Goal: Task Accomplishment & Management: Complete application form

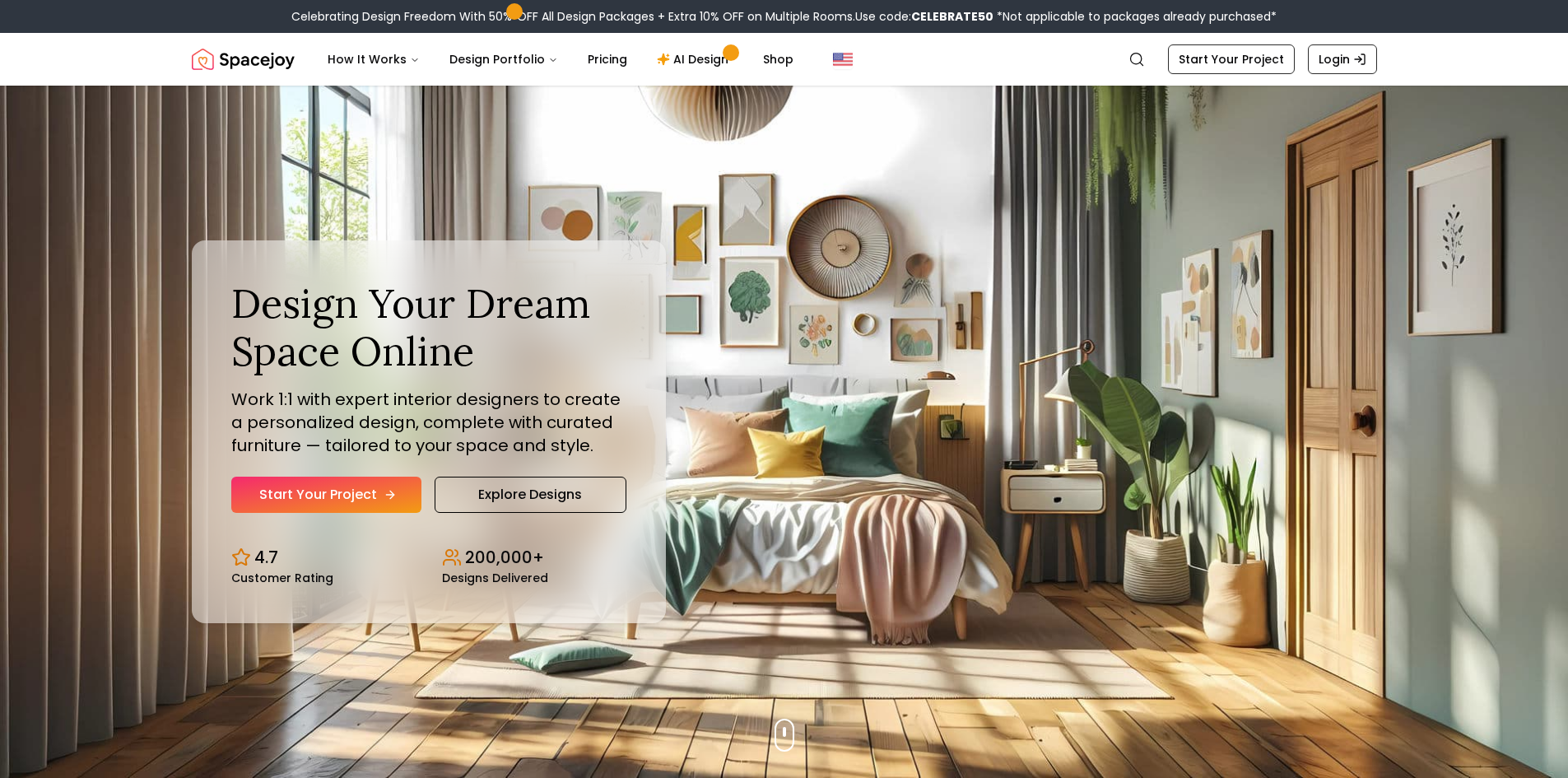
drag, startPoint x: 0, startPoint y: 0, endPoint x: 365, endPoint y: 500, distance: 619.1
click at [365, 500] on link "Start Your Project" at bounding box center [327, 494] width 190 height 36
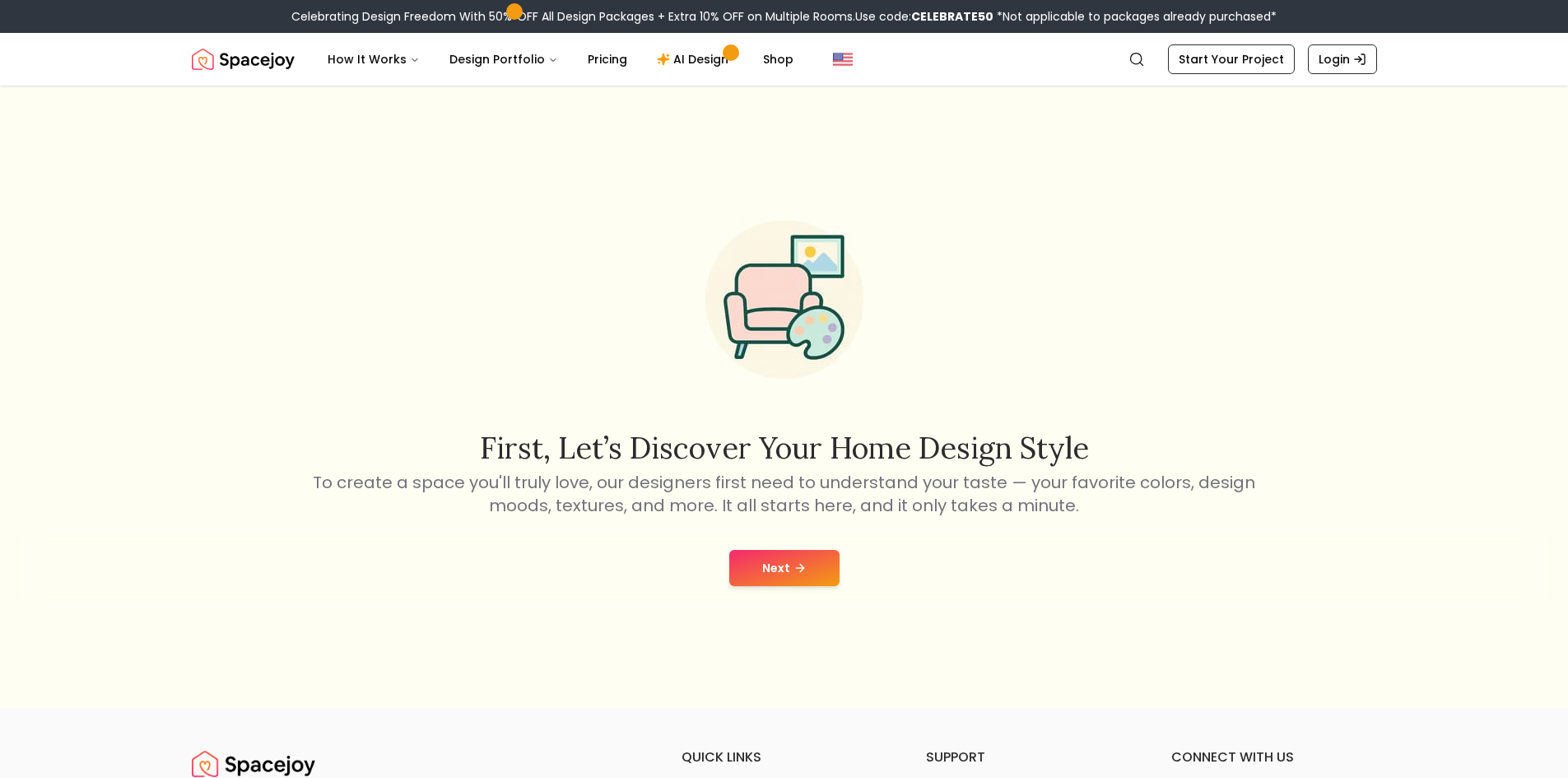
click at [790, 568] on button "Next" at bounding box center [784, 568] width 110 height 36
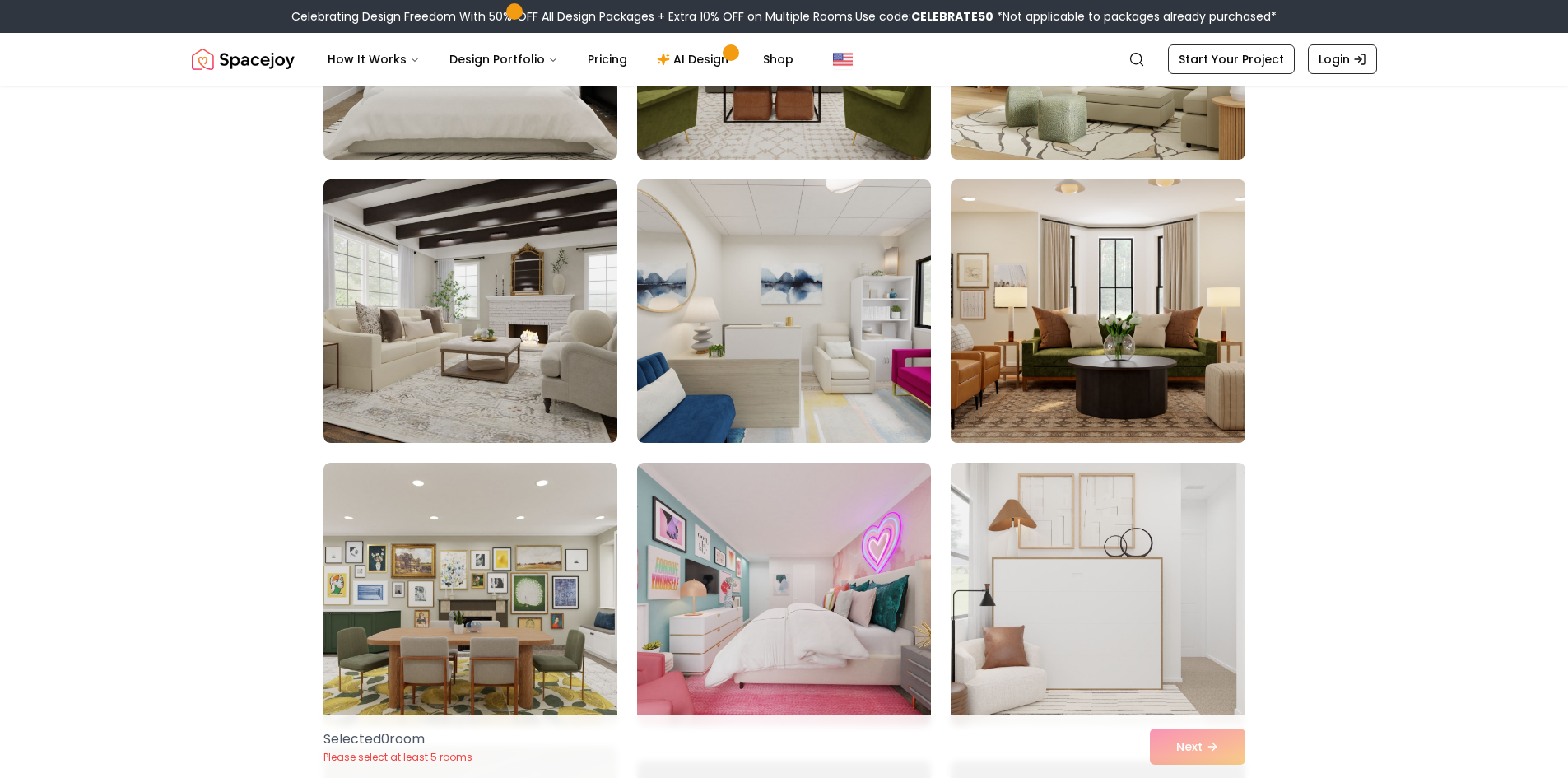
scroll to position [329, 0]
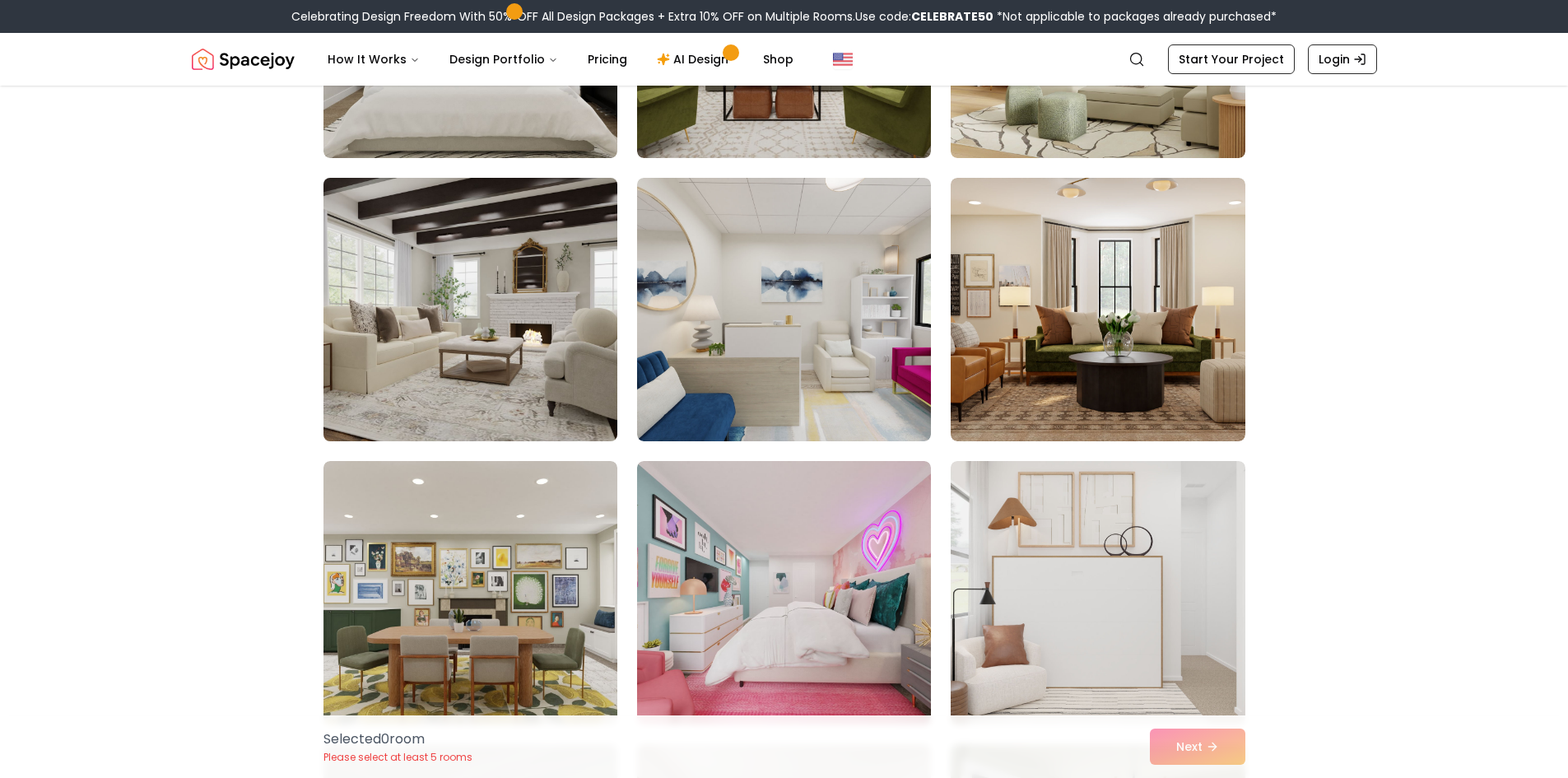
click at [553, 367] on img at bounding box center [470, 310] width 309 height 276
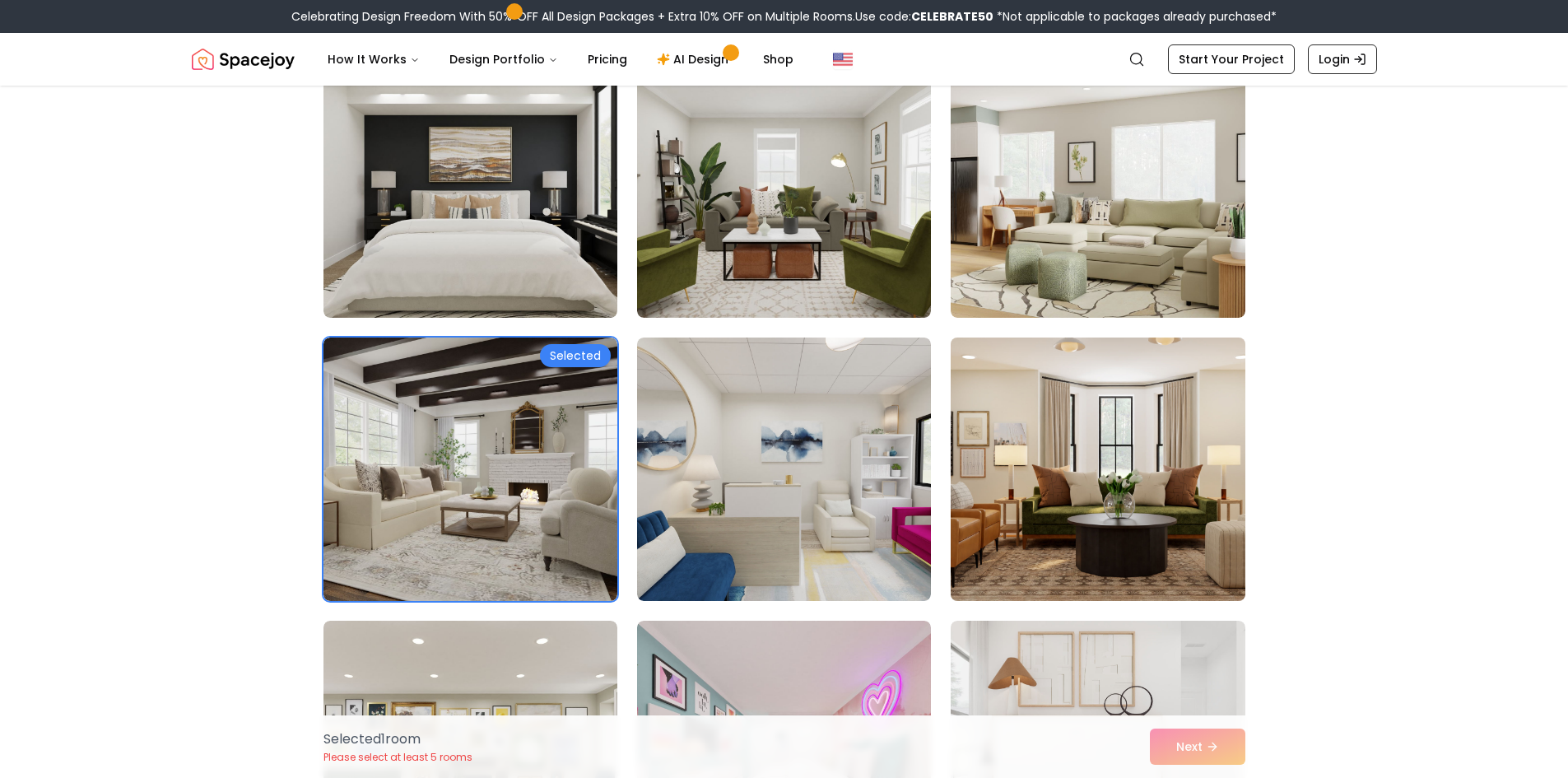
scroll to position [165, 0]
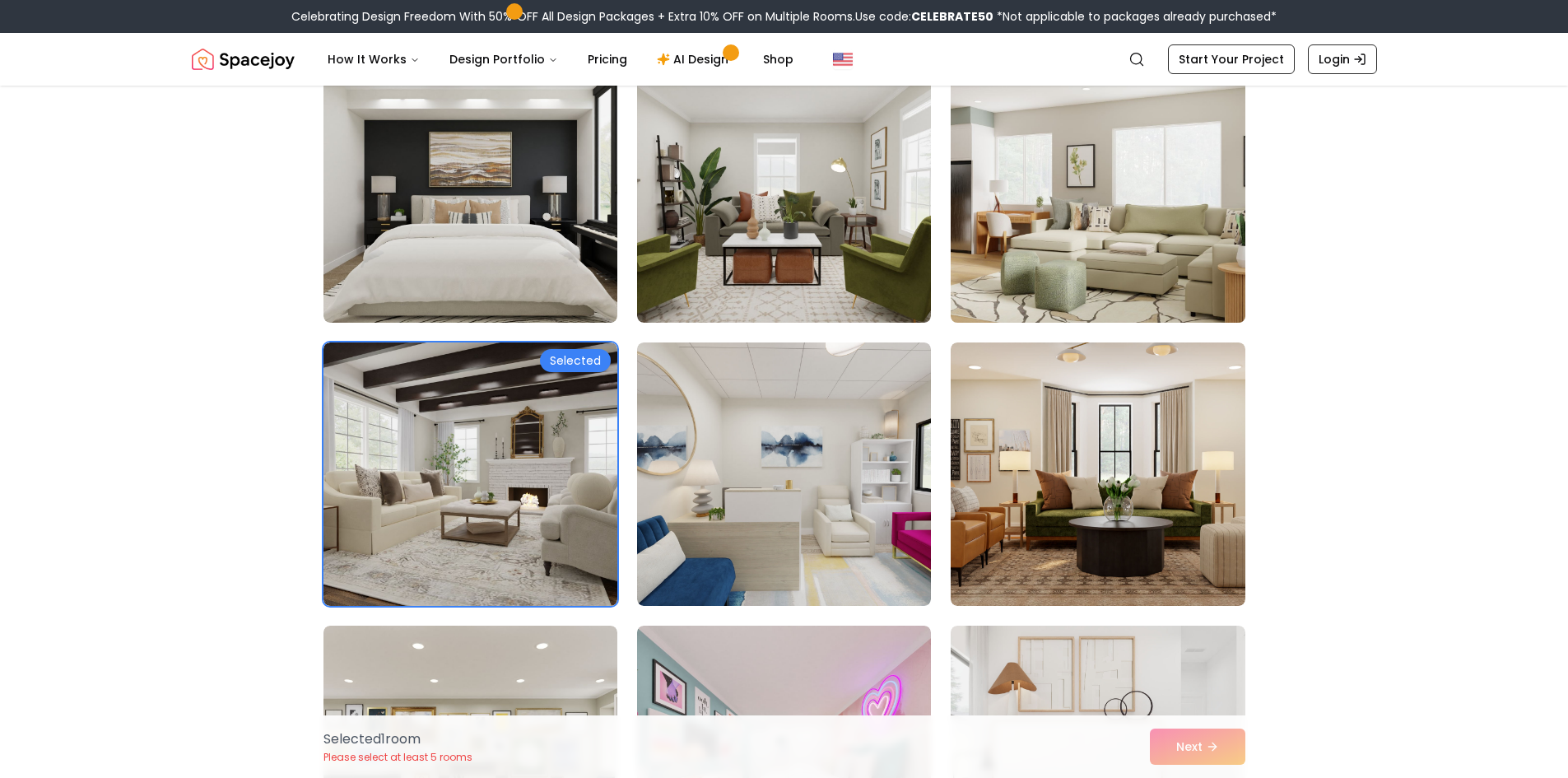
click at [1079, 264] on img at bounding box center [1098, 191] width 309 height 276
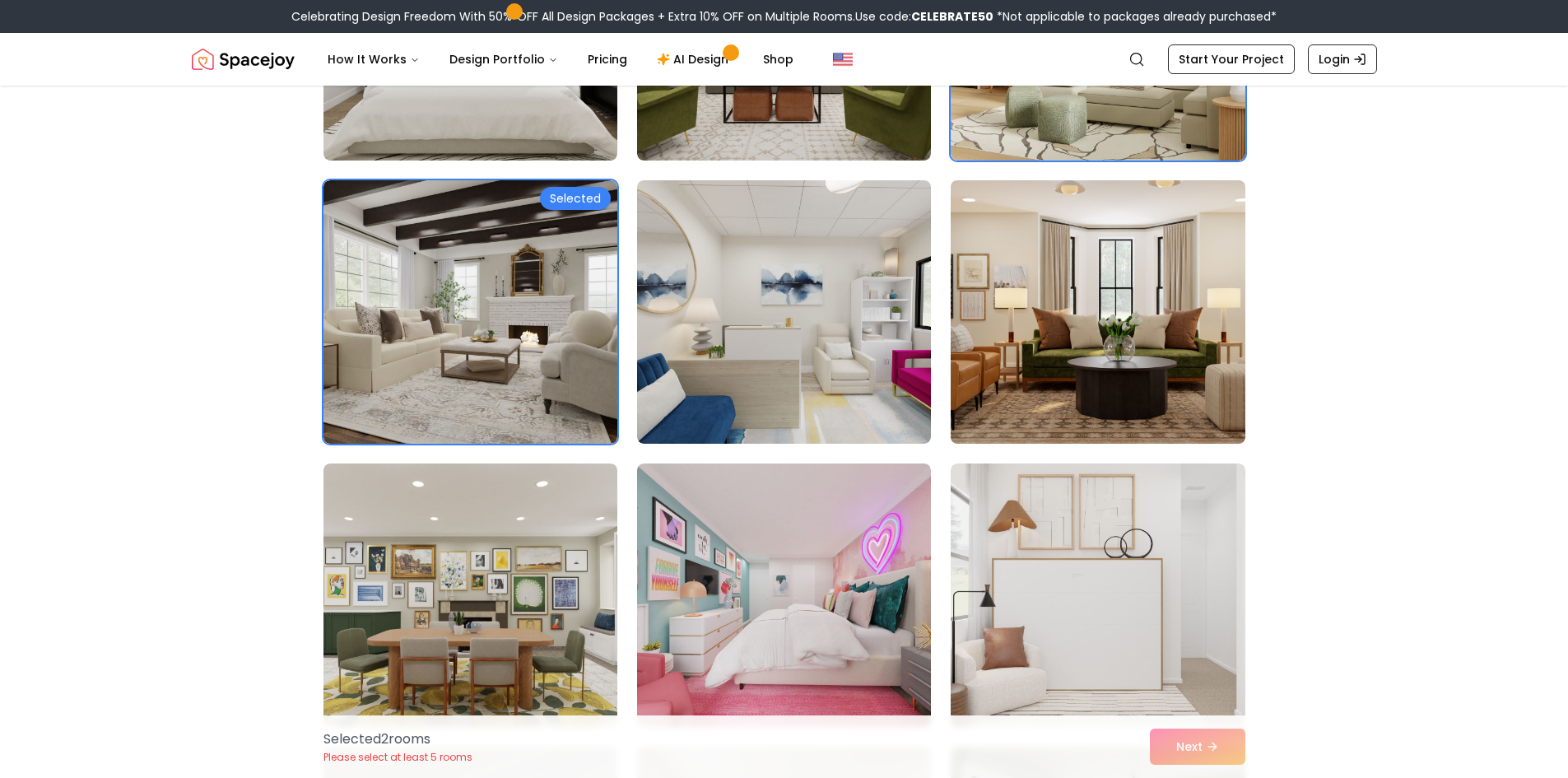
scroll to position [329, 0]
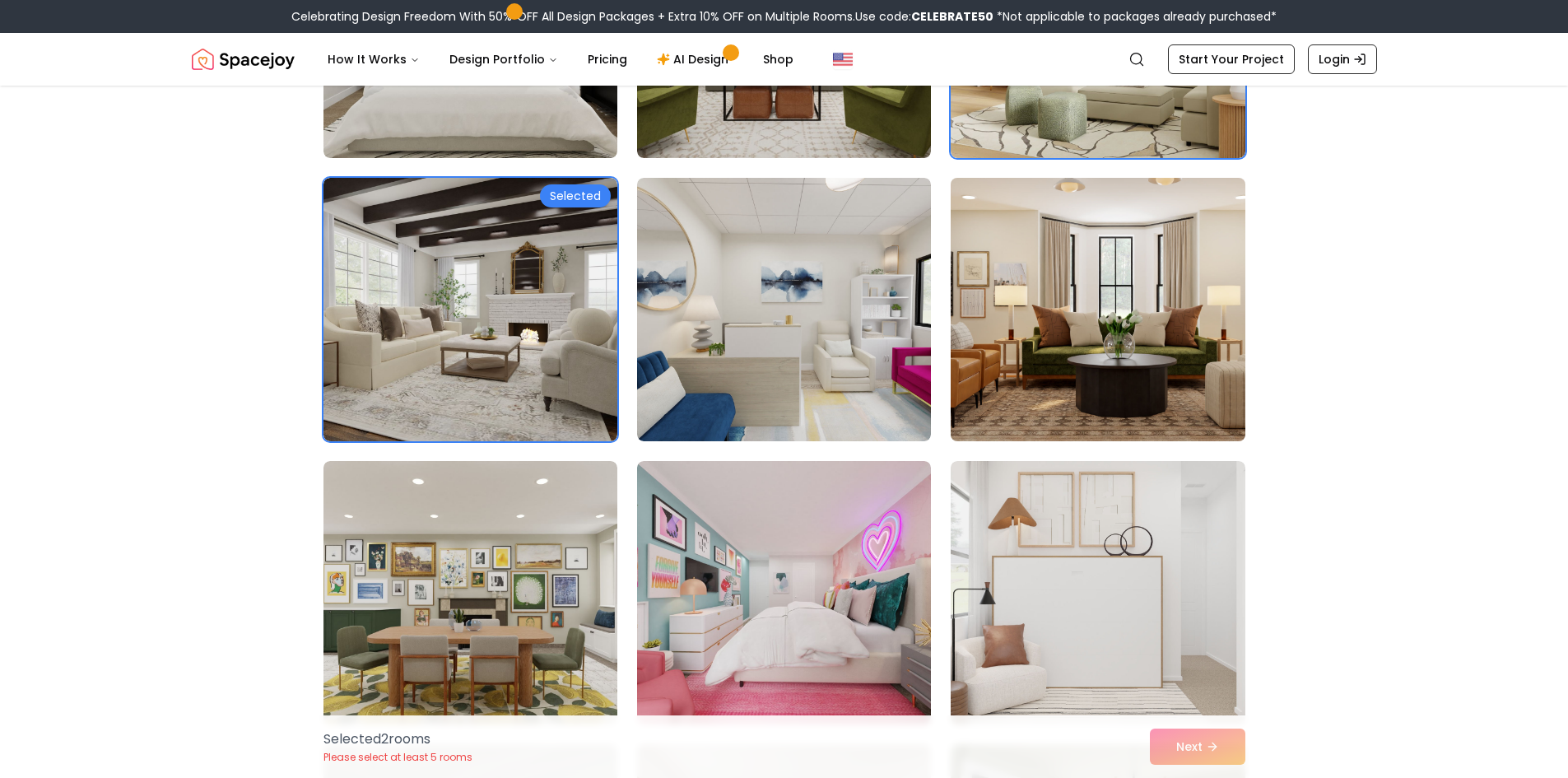
click at [1059, 353] on img at bounding box center [1098, 310] width 309 height 276
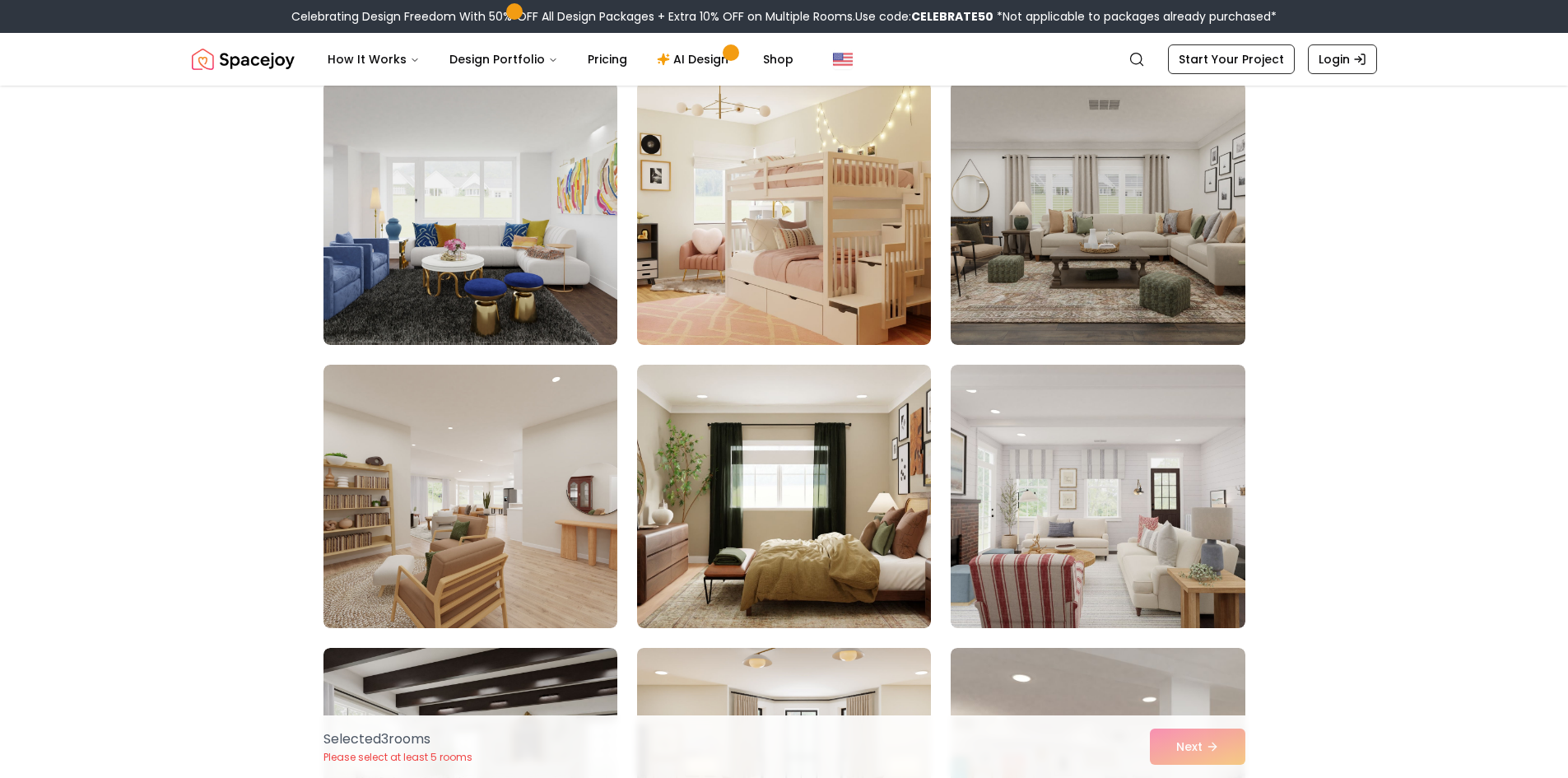
scroll to position [1894, 0]
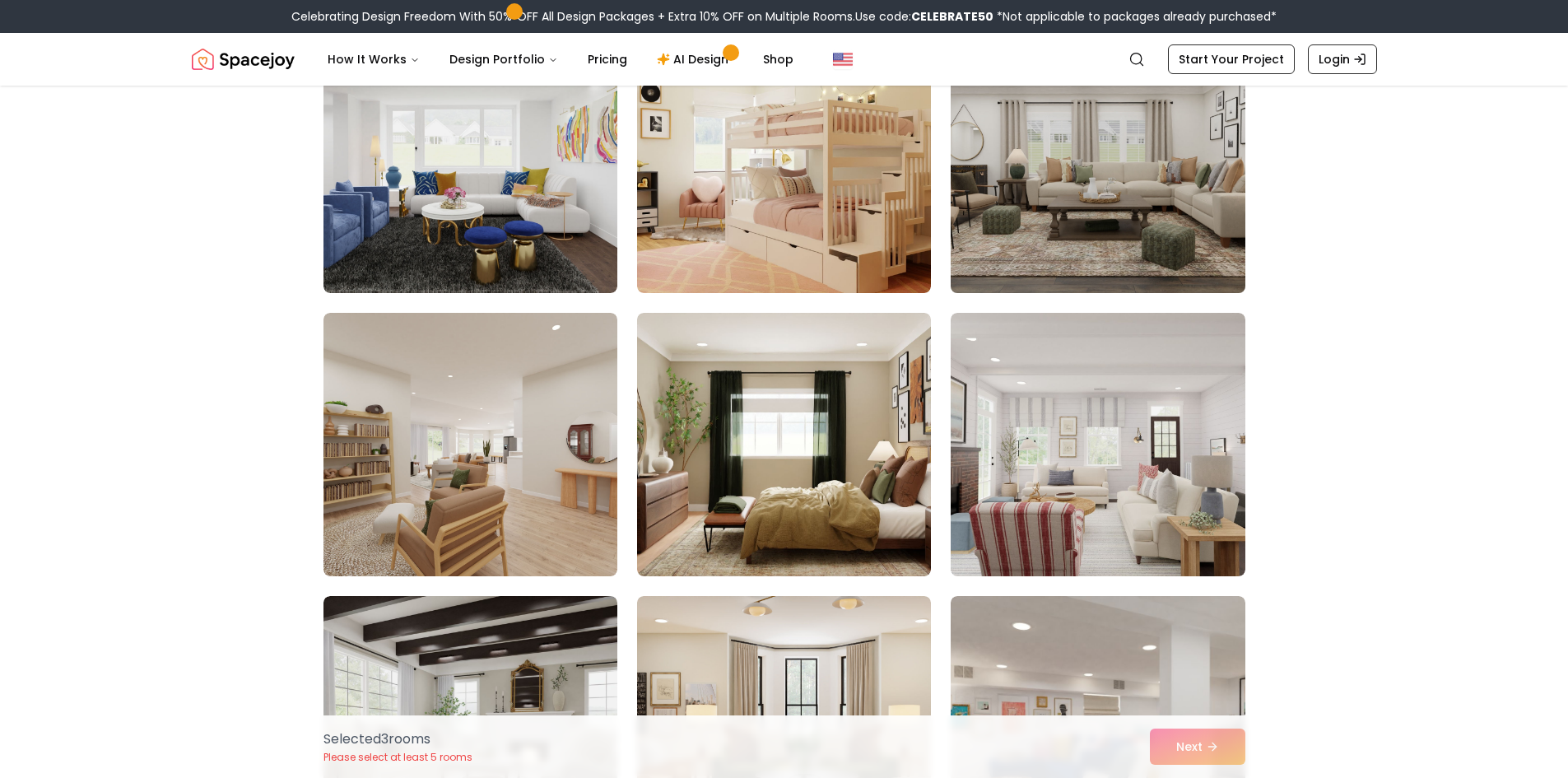
click at [1132, 220] on img at bounding box center [1098, 162] width 309 height 276
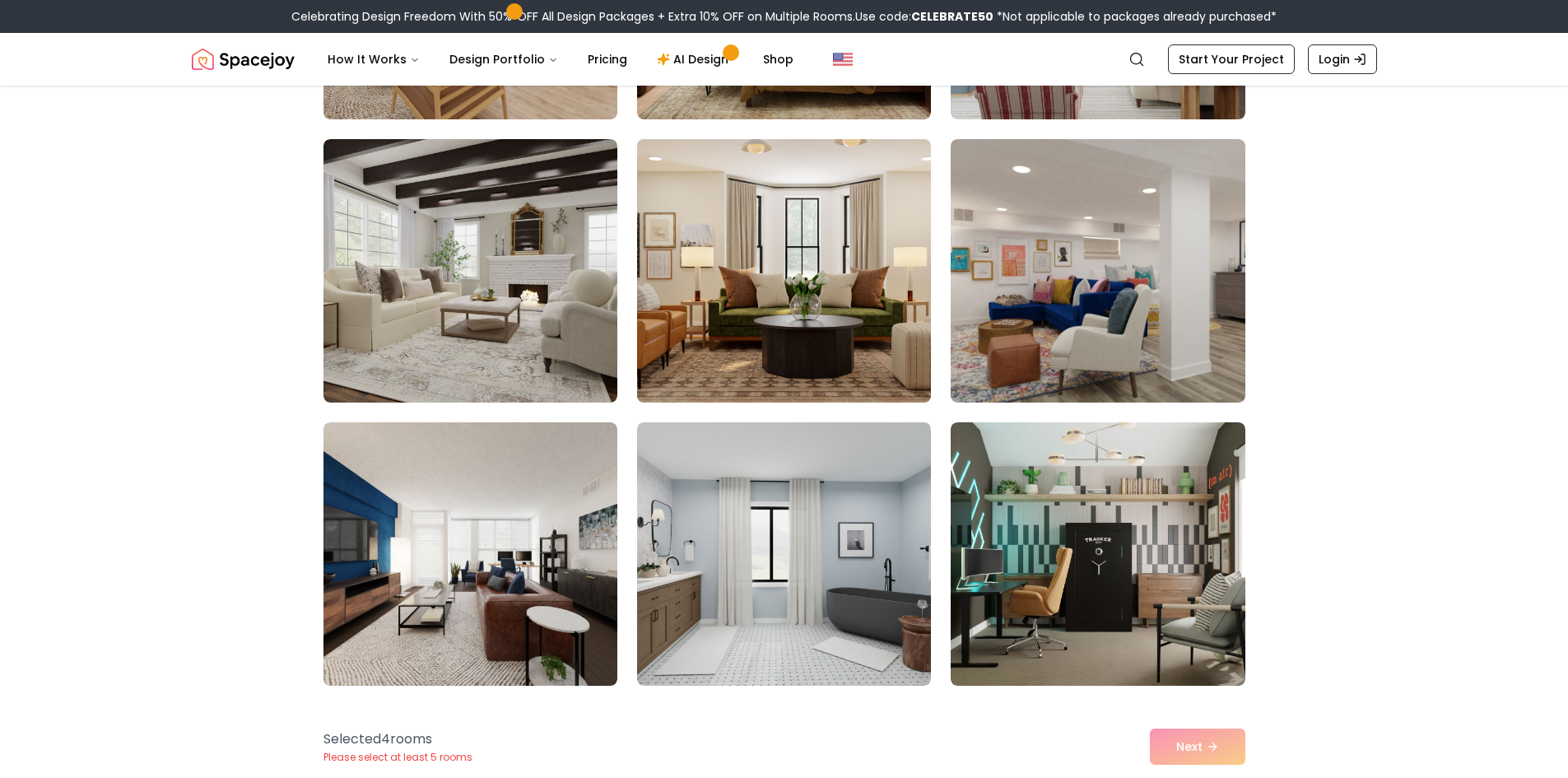
scroll to position [2388, 0]
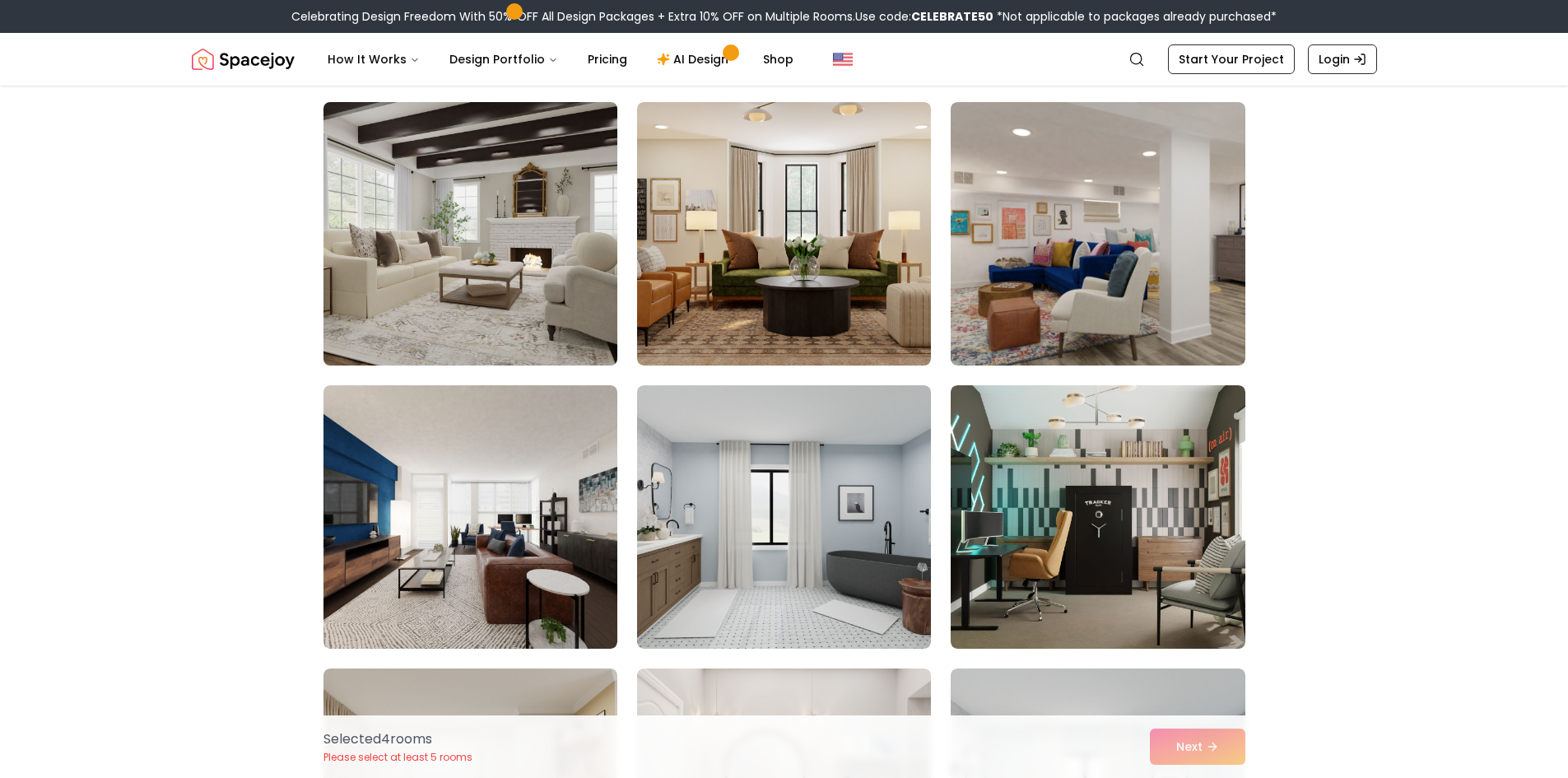
click at [527, 278] on img at bounding box center [470, 233] width 309 height 276
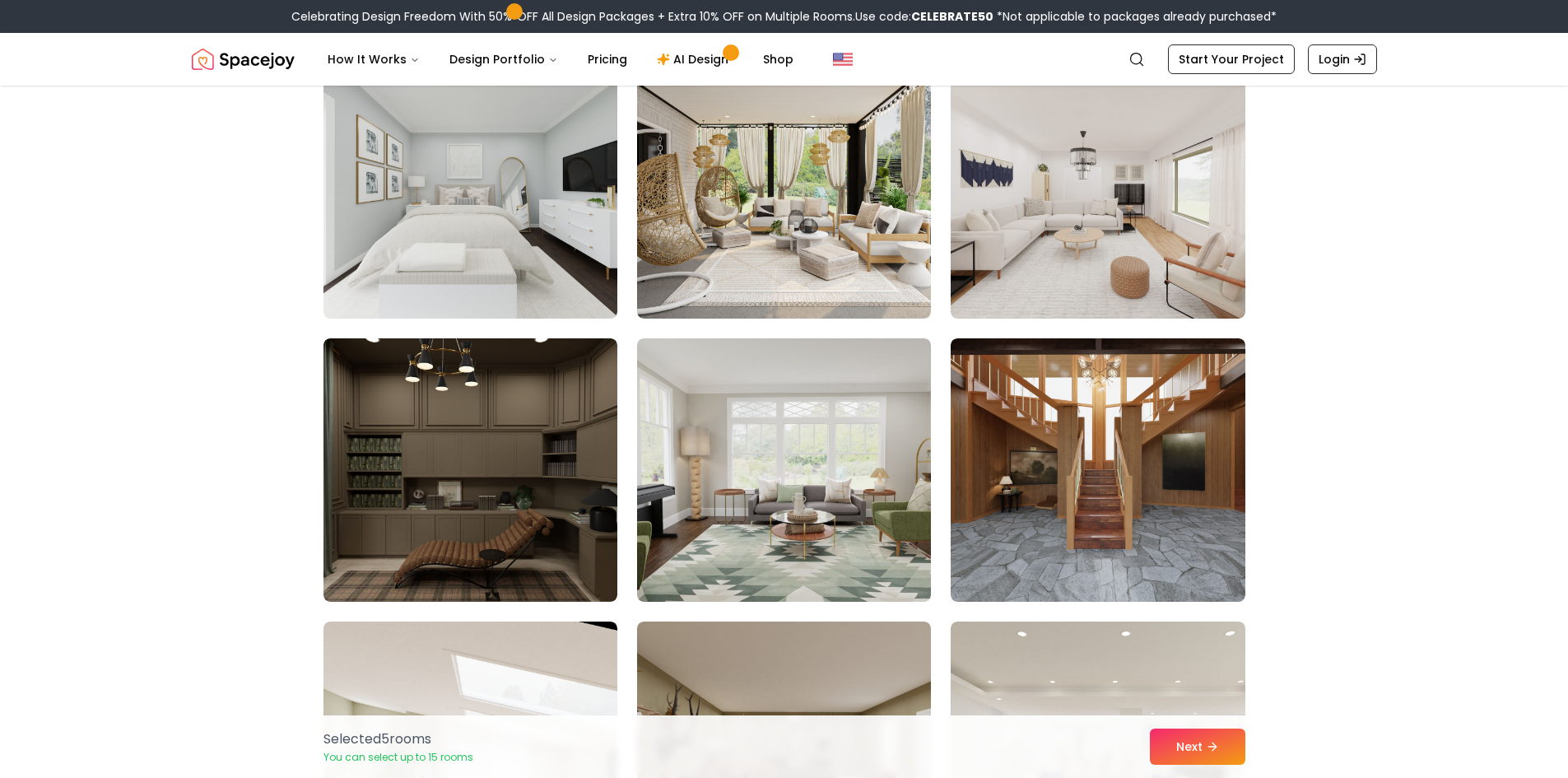
scroll to position [6423, 0]
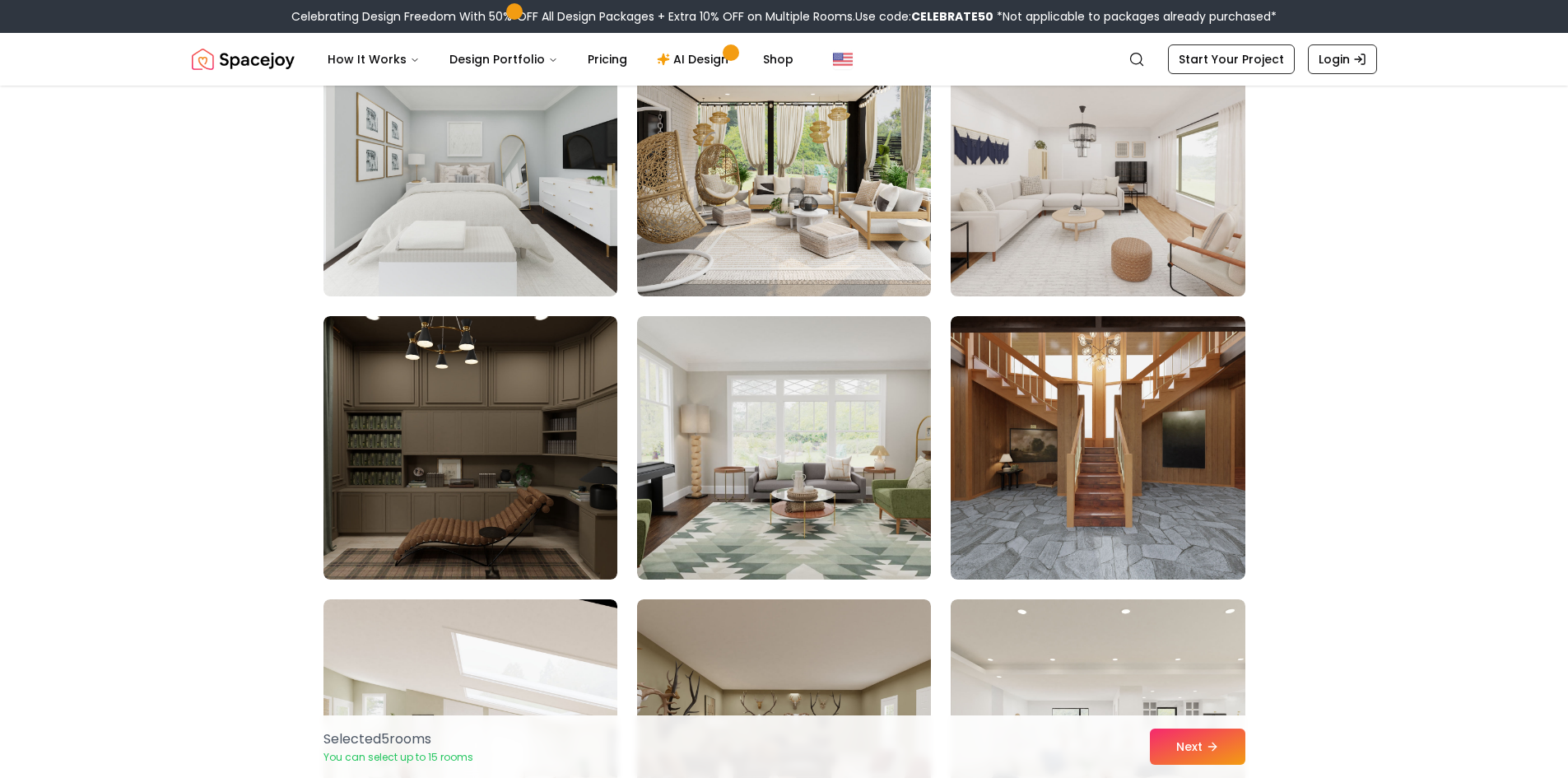
click at [1054, 210] on img at bounding box center [1098, 164] width 309 height 276
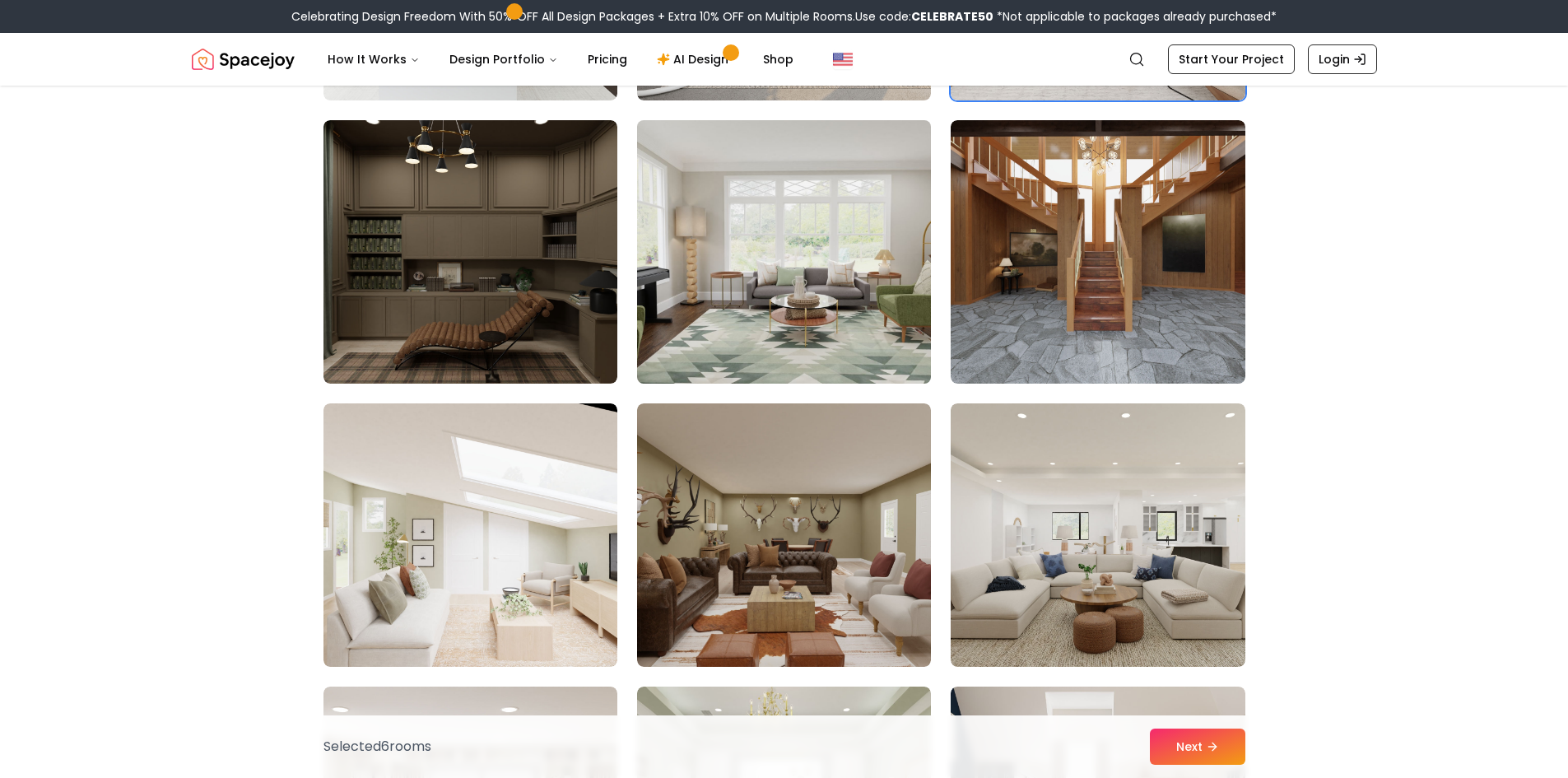
scroll to position [6918, 0]
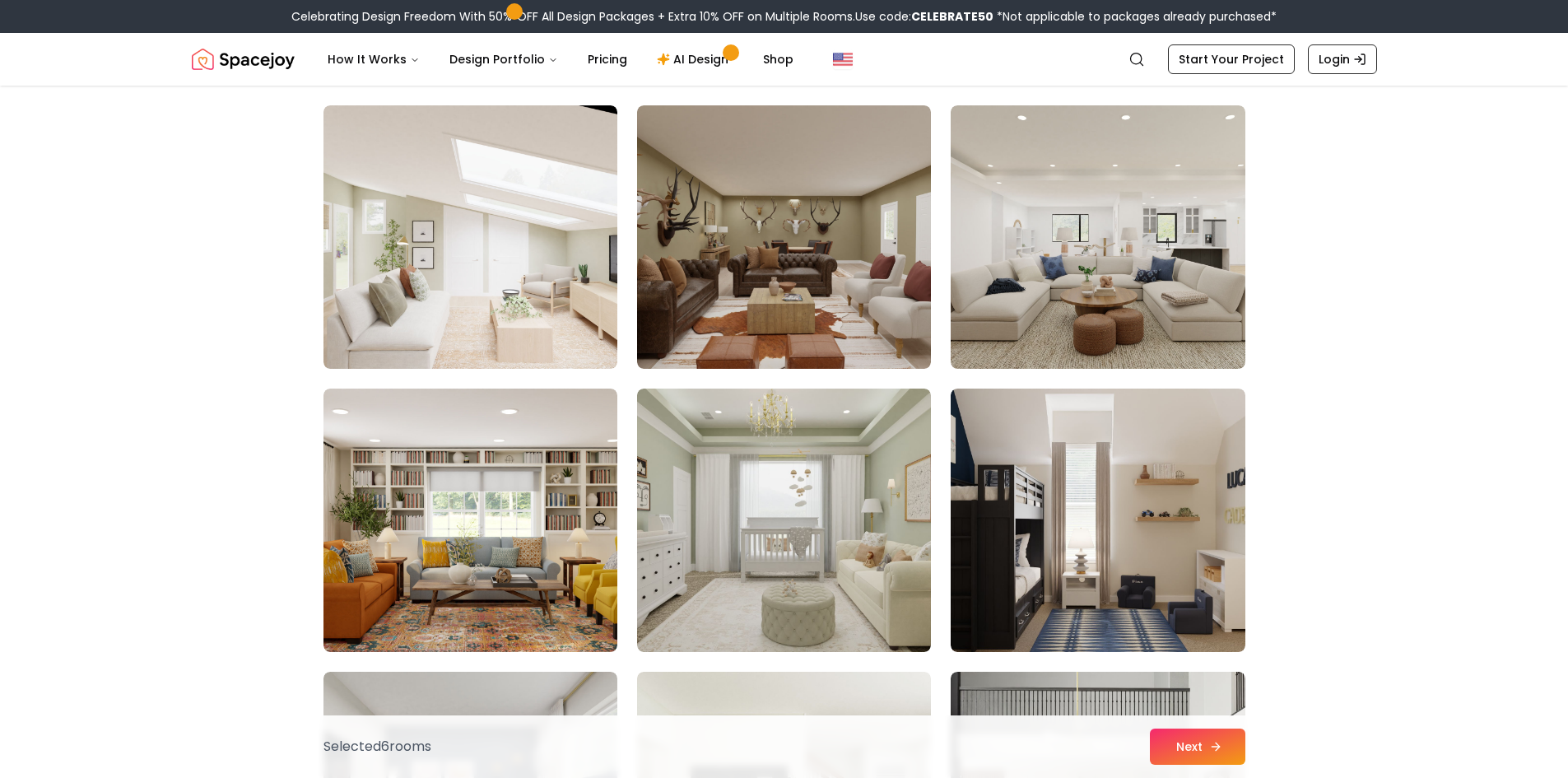
click at [1186, 751] on button "Next" at bounding box center [1198, 747] width 95 height 36
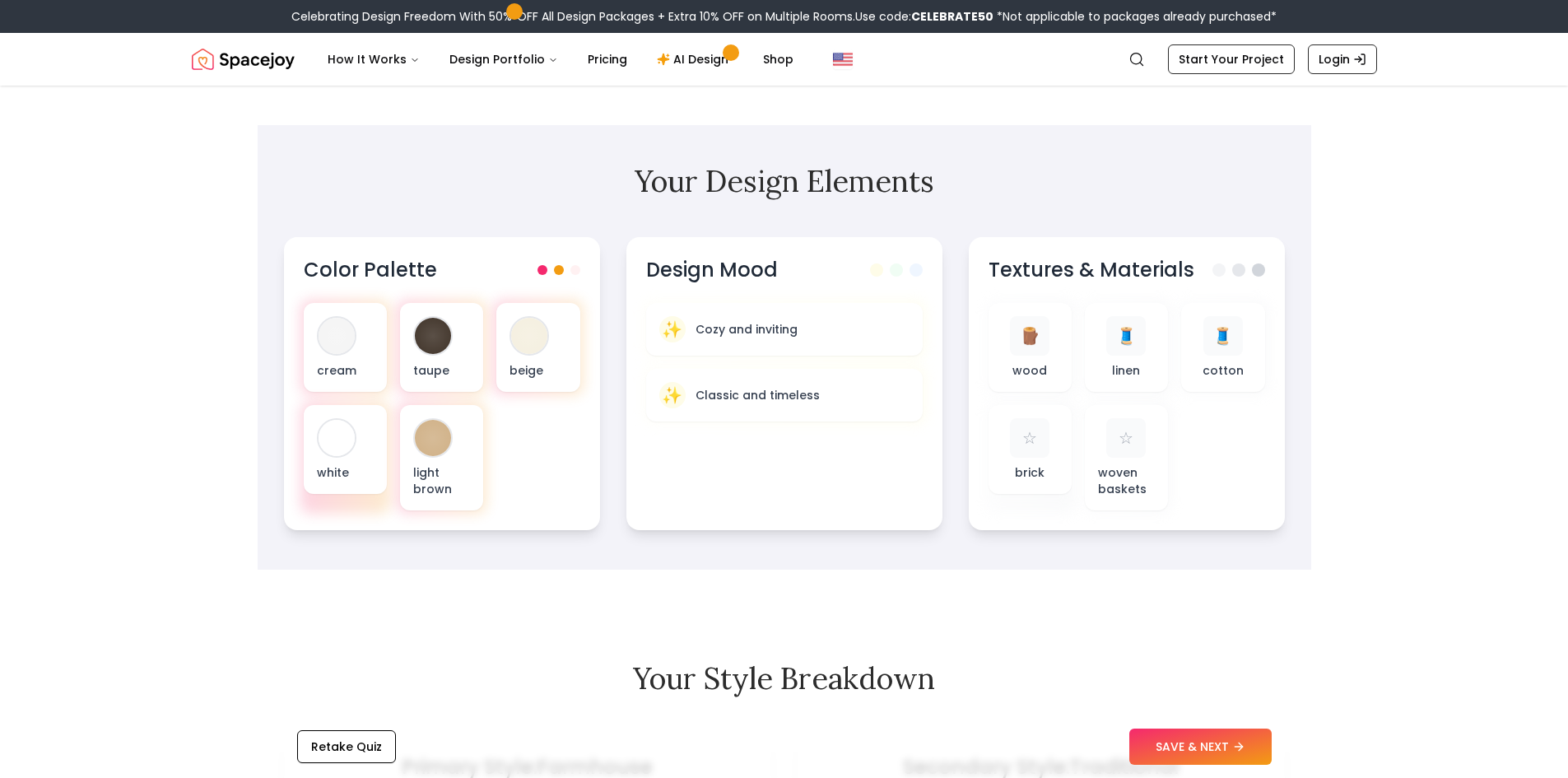
scroll to position [412, 0]
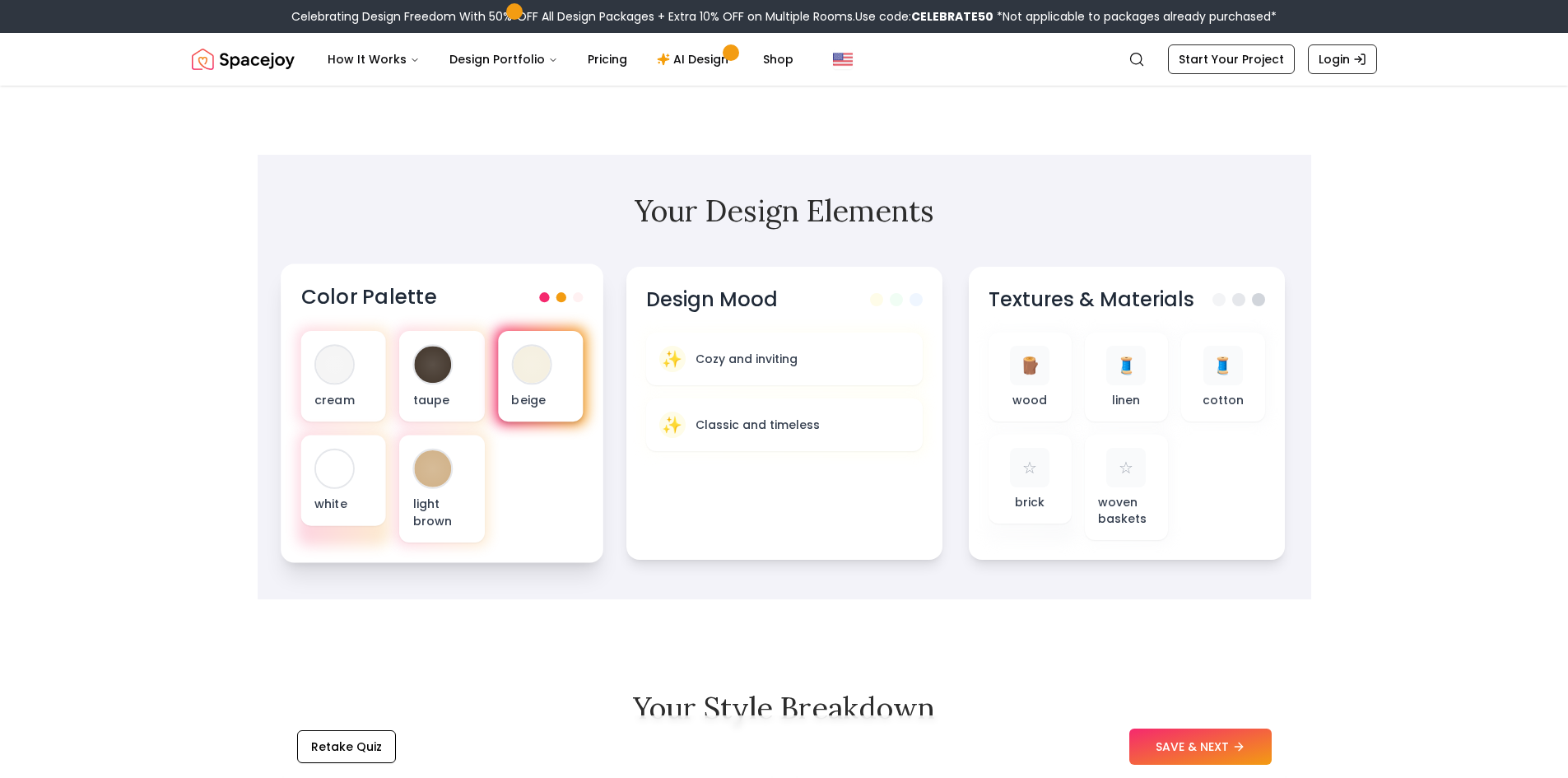
click at [536, 375] on div at bounding box center [531, 363] width 37 height 37
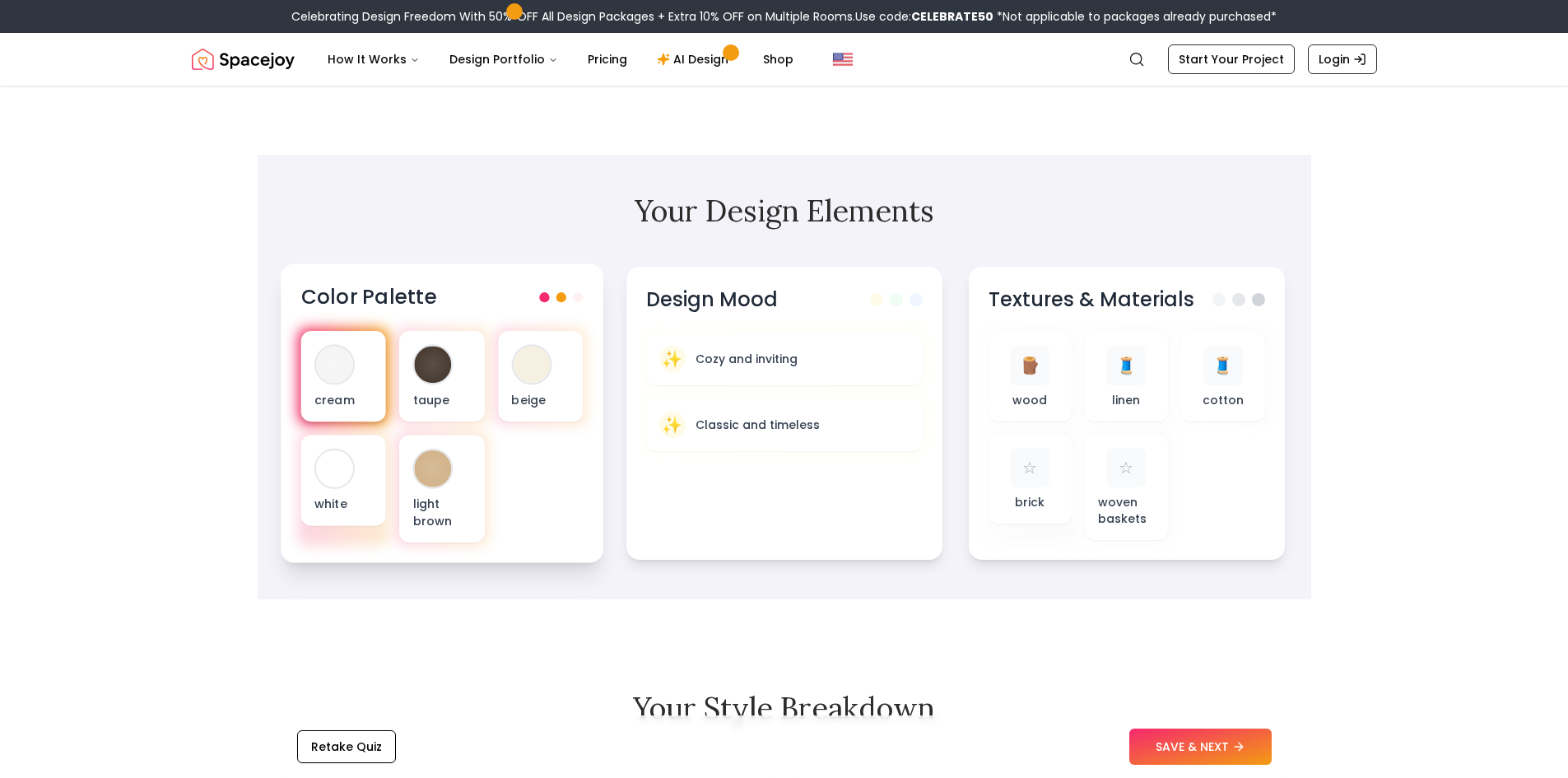
click at [341, 372] on div at bounding box center [334, 363] width 37 height 37
click at [377, 375] on div "cream" at bounding box center [343, 376] width 85 height 91
click at [359, 379] on div "cream" at bounding box center [343, 376] width 85 height 91
click at [330, 410] on div "cream" at bounding box center [343, 376] width 85 height 91
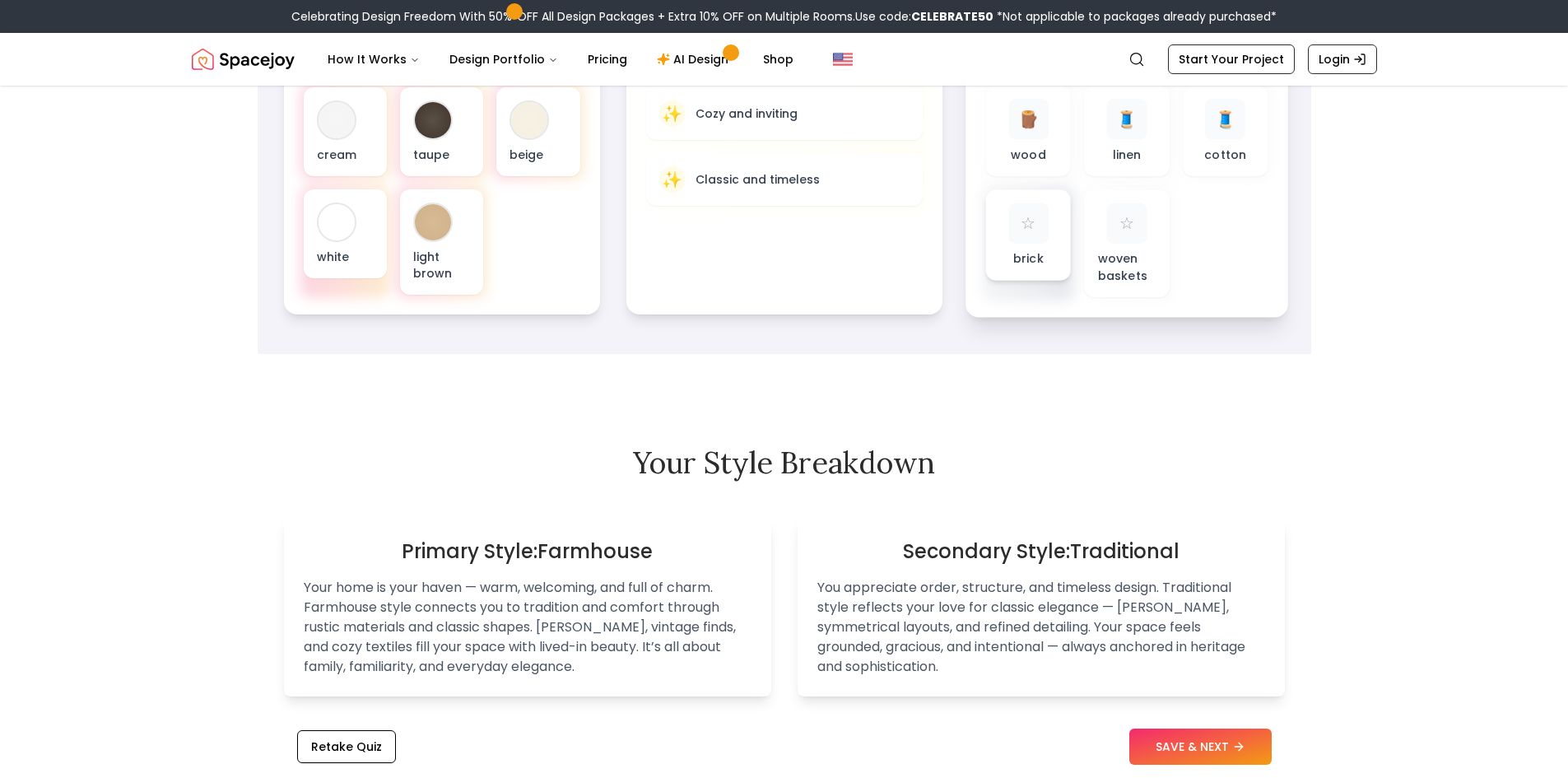
scroll to position [659, 0]
